Goal: Information Seeking & Learning: Learn about a topic

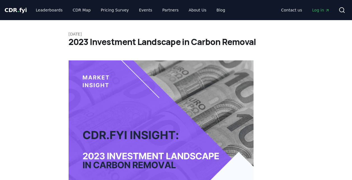
scroll to position [589, 0]
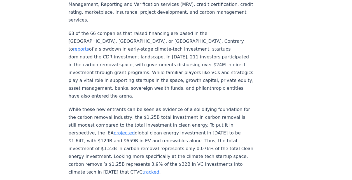
drag, startPoint x: 183, startPoint y: 115, endPoint x: 196, endPoint y: 116, distance: 13.2
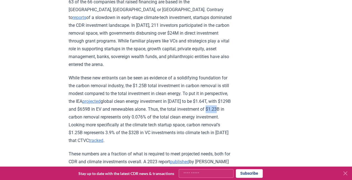
drag, startPoint x: 123, startPoint y: 117, endPoint x: 111, endPoint y: 116, distance: 11.5
click at [111, 116] on p "While these new entrants can be seen as evidence of a solidifying foundation fo…" at bounding box center [151, 109] width 164 height 71
drag, startPoint x: 111, startPoint y: 116, endPoint x: 95, endPoint y: 116, distance: 16.2
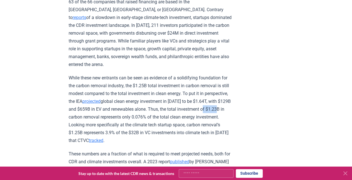
click at [95, 116] on p "While these new entrants can be seen as evidence of a solidifying foundation fo…" at bounding box center [151, 109] width 164 height 71
drag, startPoint x: 181, startPoint y: 116, endPoint x: 196, endPoint y: 116, distance: 14.8
click at [196, 116] on p "While these new entrants can be seen as evidence of a solidifying foundation fo…" at bounding box center [151, 109] width 164 height 71
click at [197, 118] on p "While these new entrants can be seen as evidence of a solidifying foundation fo…" at bounding box center [151, 109] width 164 height 71
drag, startPoint x: 68, startPoint y: 109, endPoint x: 81, endPoint y: 107, distance: 12.4
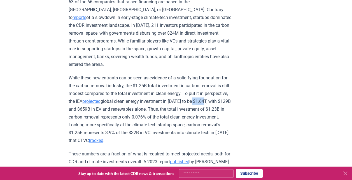
click at [81, 107] on p "While these new entrants can be seen as evidence of a solidifying foundation fo…" at bounding box center [151, 109] width 164 height 71
drag, startPoint x: 132, startPoint y: 99, endPoint x: 193, endPoint y: 100, distance: 61.3
click at [193, 100] on p "While these new entrants can be seen as evidence of a solidifying foundation fo…" at bounding box center [151, 109] width 164 height 71
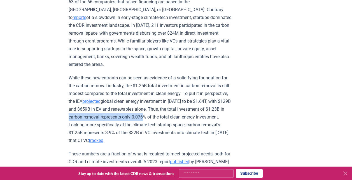
drag, startPoint x: 119, startPoint y: 116, endPoint x: 198, endPoint y: 119, distance: 79.0
click at [198, 119] on p "While these new entrants can be seen as evidence of a solidifying foundation fo…" at bounding box center [151, 109] width 164 height 71
click at [110, 118] on p "While these new entrants can be seen as evidence of a solidifying foundation fo…" at bounding box center [151, 109] width 164 height 71
